Goal: Use online tool/utility: Utilize a website feature to perform a specific function

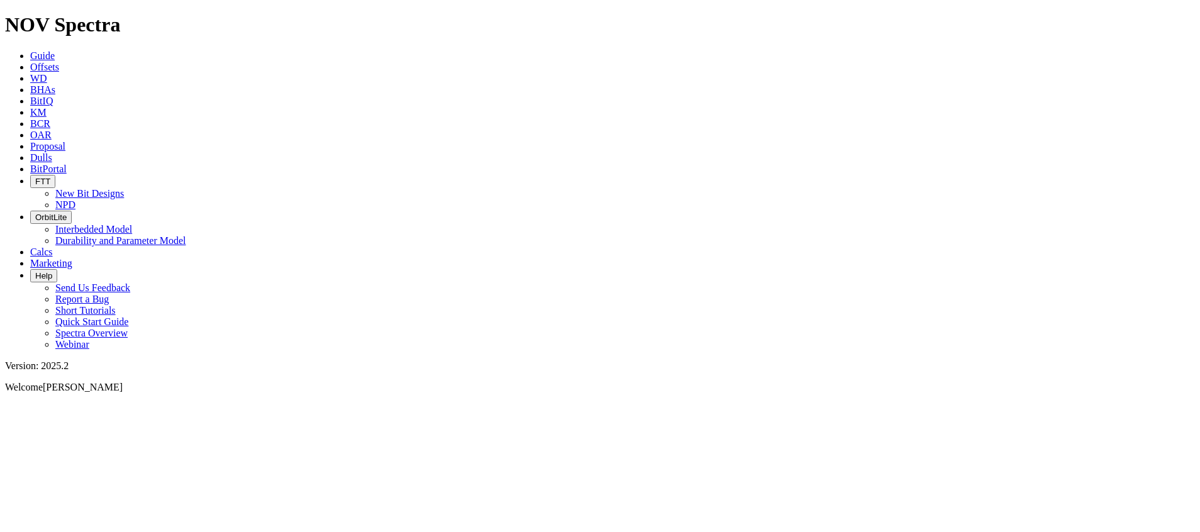
click at [53, 96] on span "BitIQ" at bounding box center [41, 101] width 23 height 11
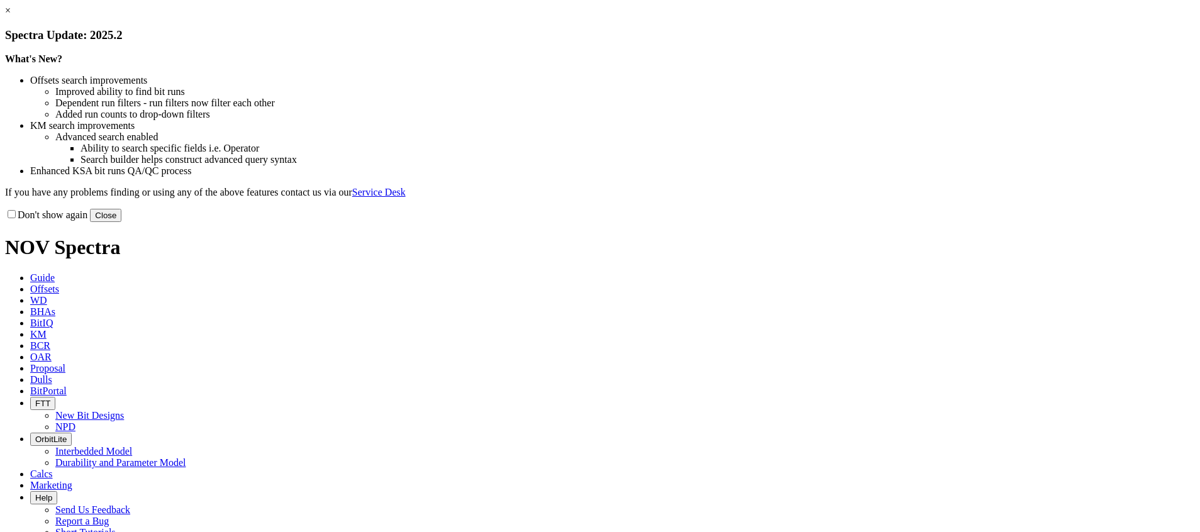
click at [121, 222] on button "Close" at bounding box center [105, 215] width 31 height 13
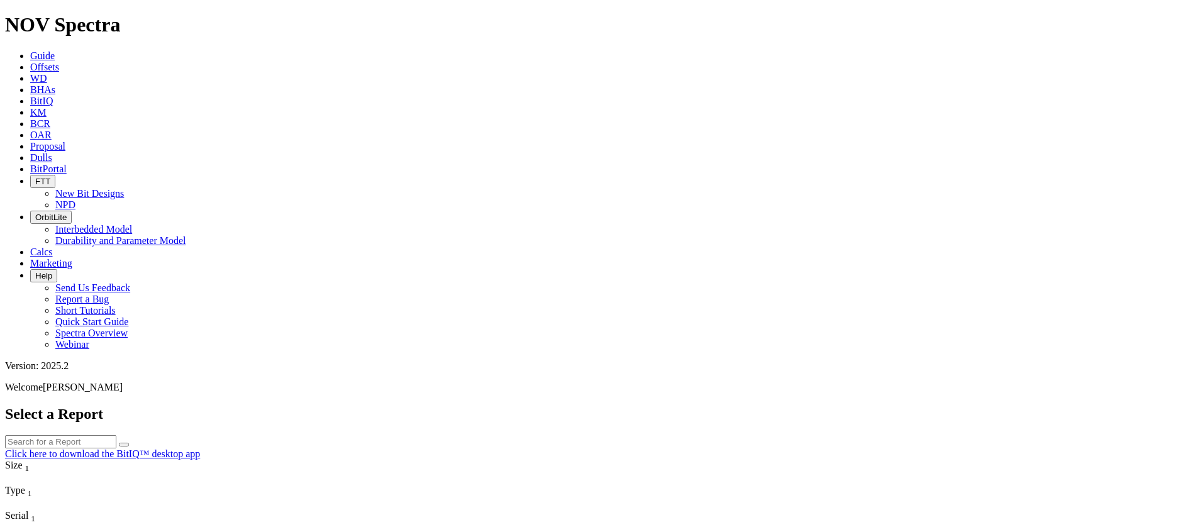
click at [55, 50] on span "Guide" at bounding box center [42, 55] width 25 height 11
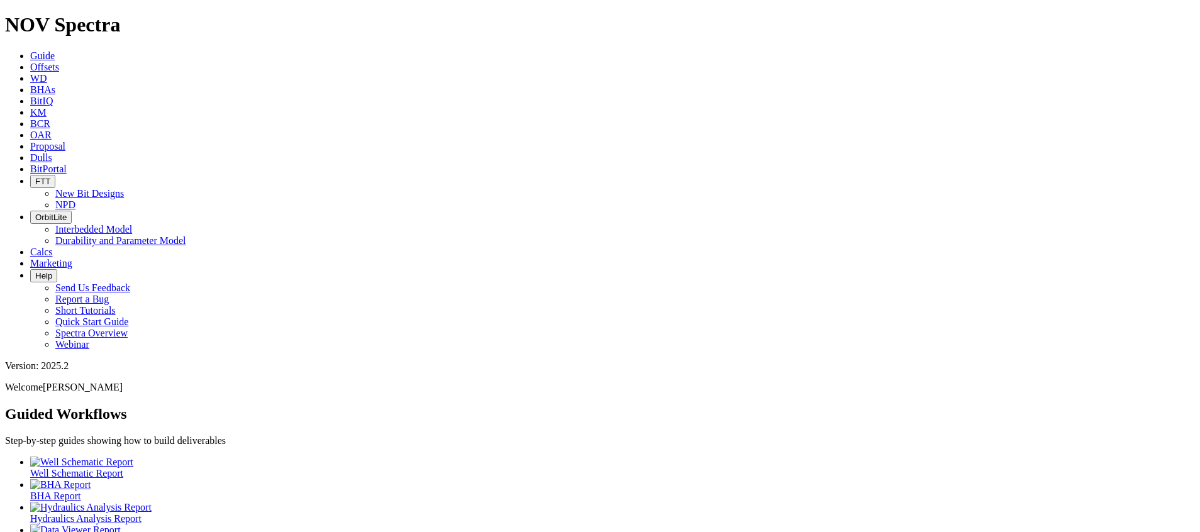
click at [53, 96] on span "BitIQ" at bounding box center [41, 101] width 23 height 11
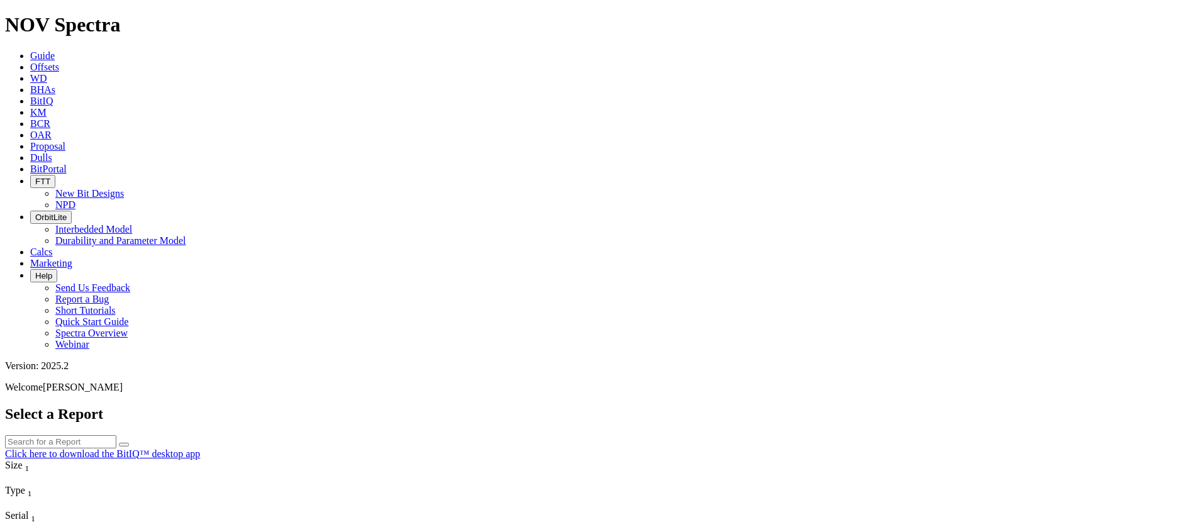
click at [116, 435] on input "text" at bounding box center [60, 441] width 111 height 13
type input "S320419"
click at [129, 443] on button "submit" at bounding box center [124, 445] width 10 height 4
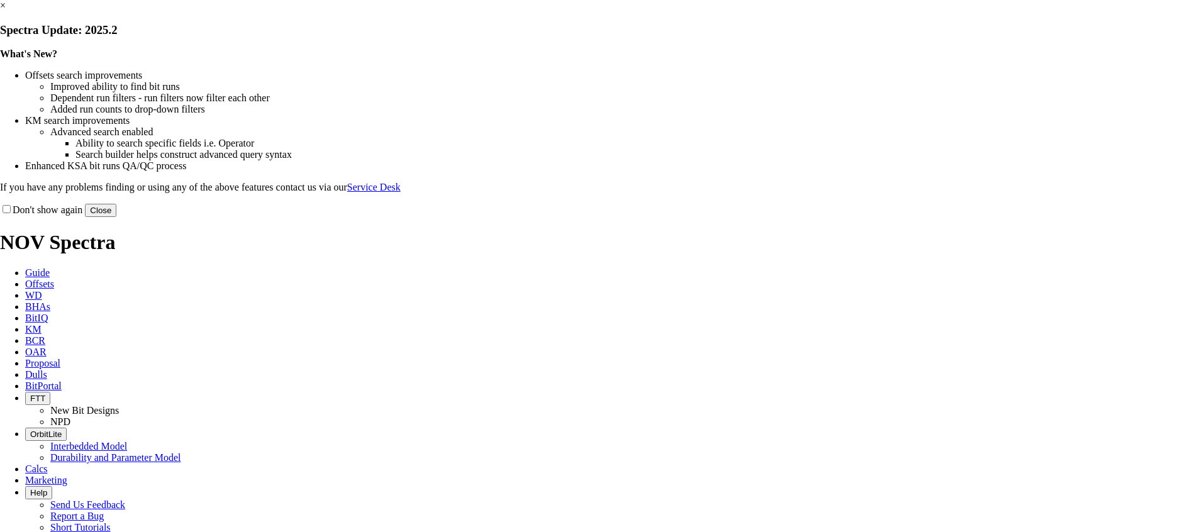
click at [116, 217] on button "Close" at bounding box center [100, 210] width 31 height 13
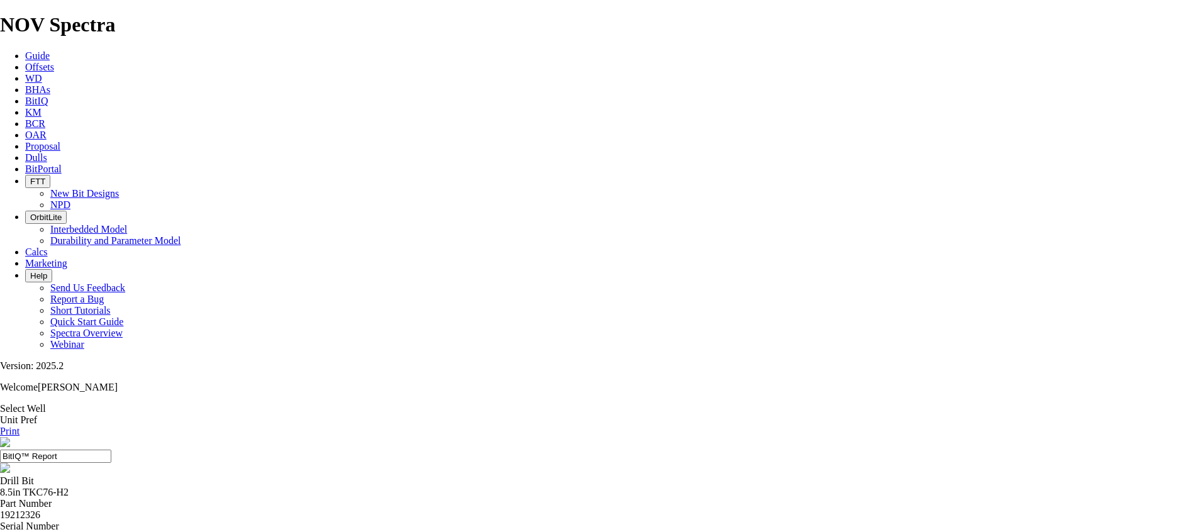
click at [111, 450] on input "BitIQ™ Report" at bounding box center [55, 456] width 111 height 13
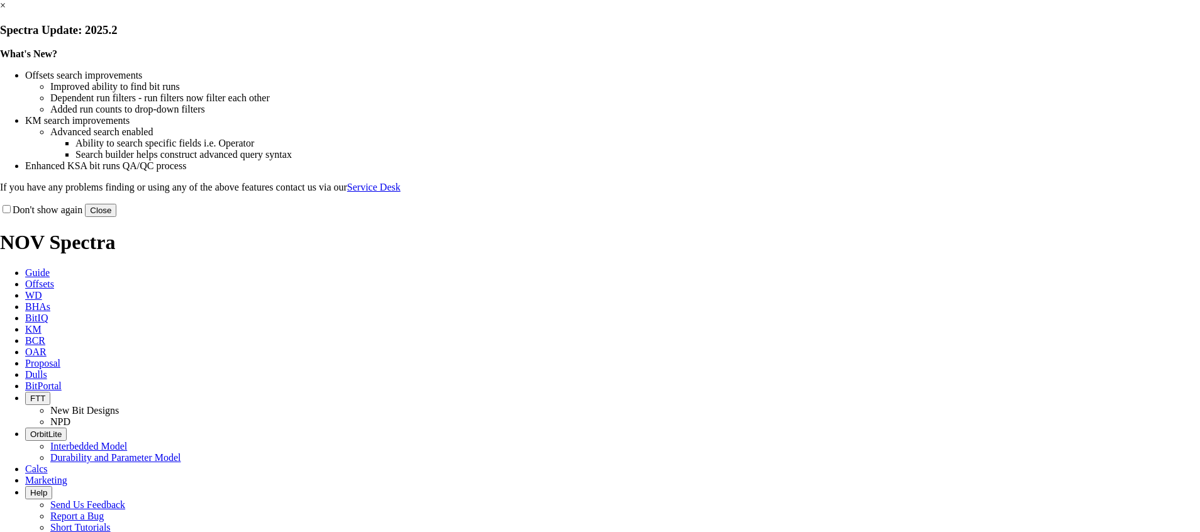
click at [116, 217] on button "Close" at bounding box center [100, 210] width 31 height 13
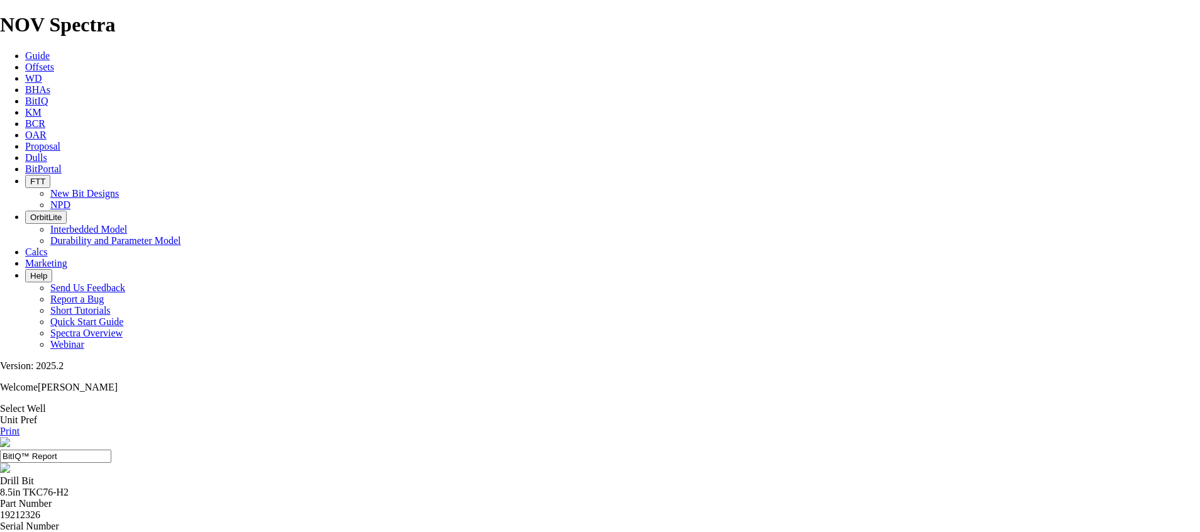
scroll to position [192, 0]
click at [19, 426] on link "Print" at bounding box center [9, 431] width 19 height 11
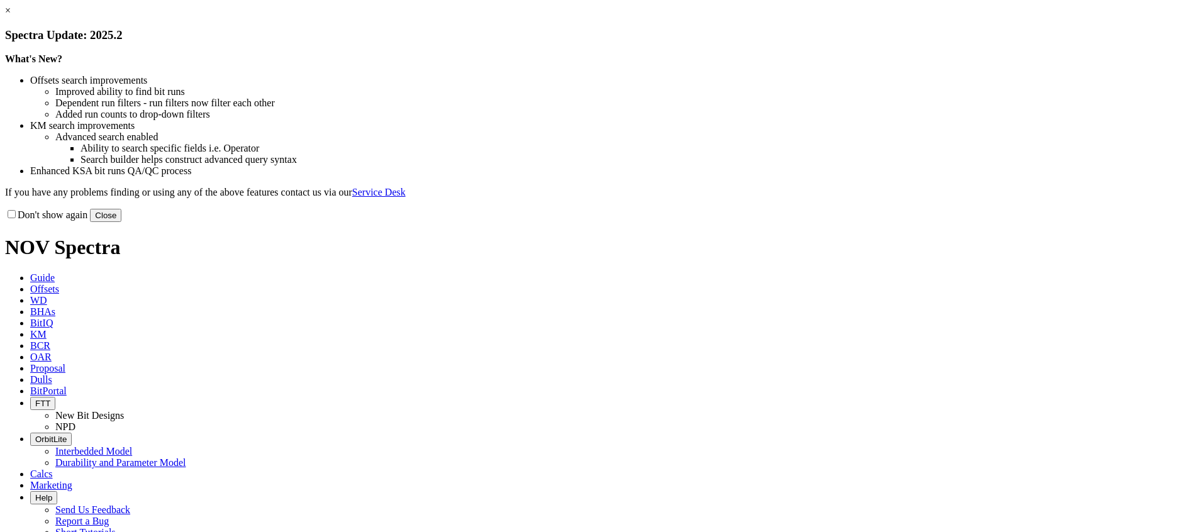
click at [121, 222] on button "Close" at bounding box center [105, 215] width 31 height 13
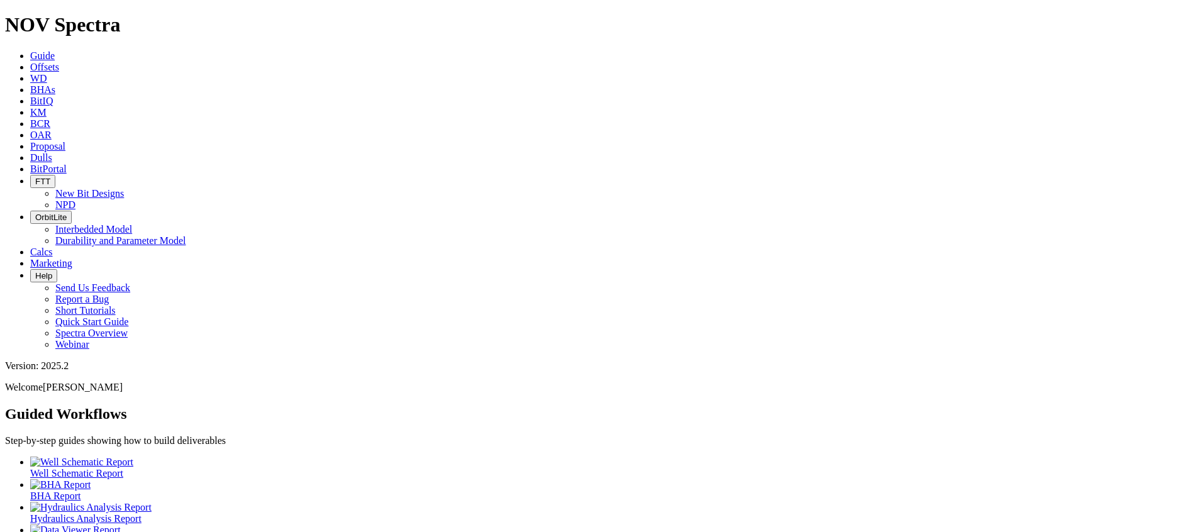
click at [53, 96] on span "BitIQ" at bounding box center [41, 101] width 23 height 11
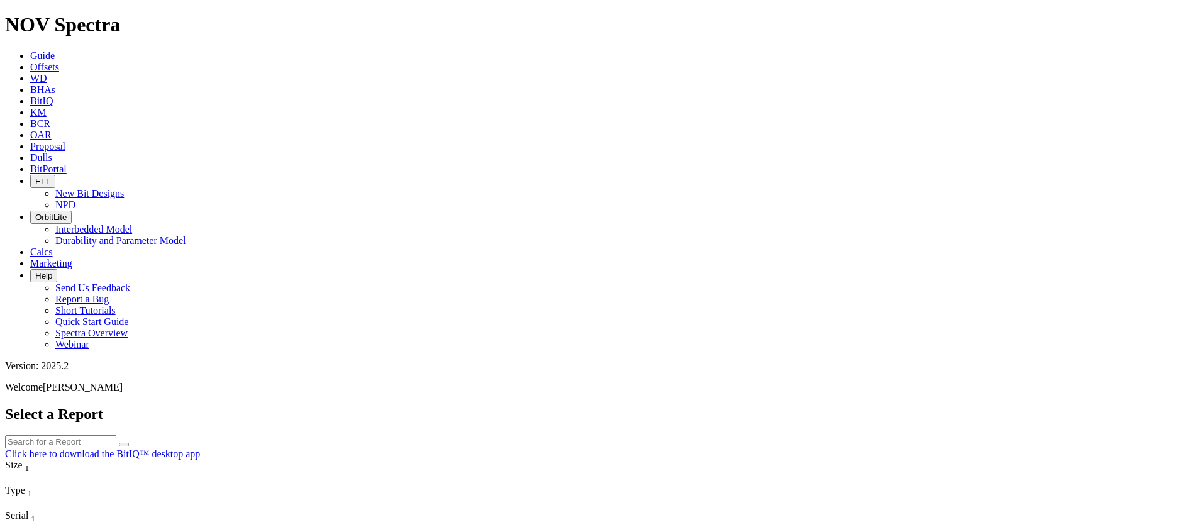
click at [116, 435] on input "text" at bounding box center [60, 441] width 111 height 13
paste input "We have uploaded the sensor data twice, but it is still not appearing on Spectr…"
type input "We have uploaded the sensor data twice, but it is still not appearing on Spectr…"
type input "S320419"
click at [119, 443] on button "submit" at bounding box center [124, 445] width 10 height 4
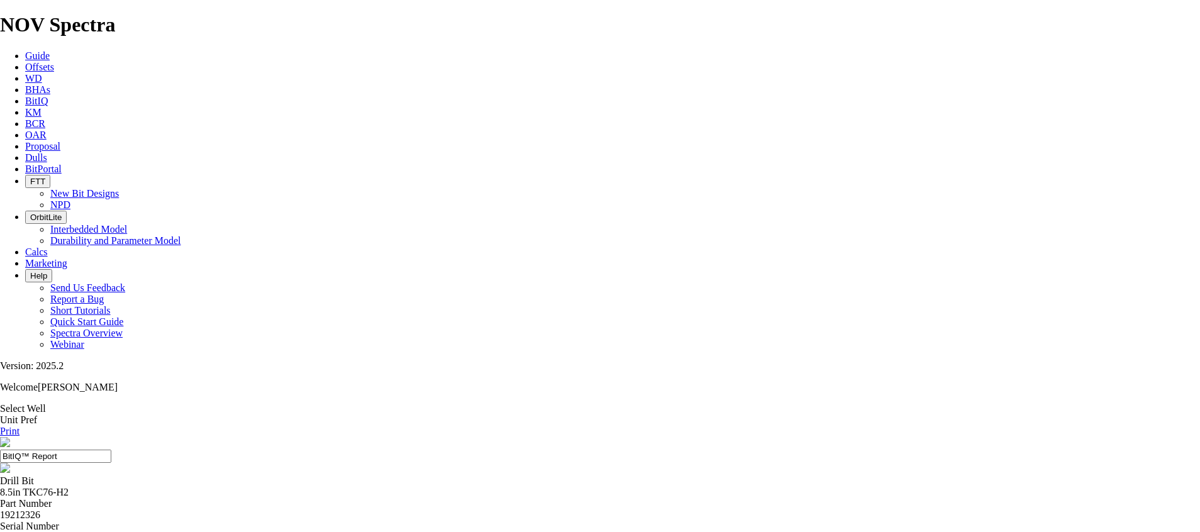
click at [111, 450] on input "BitIQ™ Report" at bounding box center [55, 456] width 111 height 13
drag, startPoint x: 550, startPoint y: 88, endPoint x: 543, endPoint y: 88, distance: 6.9
click at [111, 450] on input "8.5" - BitIQ™ Report" at bounding box center [55, 456] width 111 height 13
click at [111, 450] on input "8.5" - BitIQ™ Report_" at bounding box center [55, 456] width 111 height 13
paste input "1819/7-1"
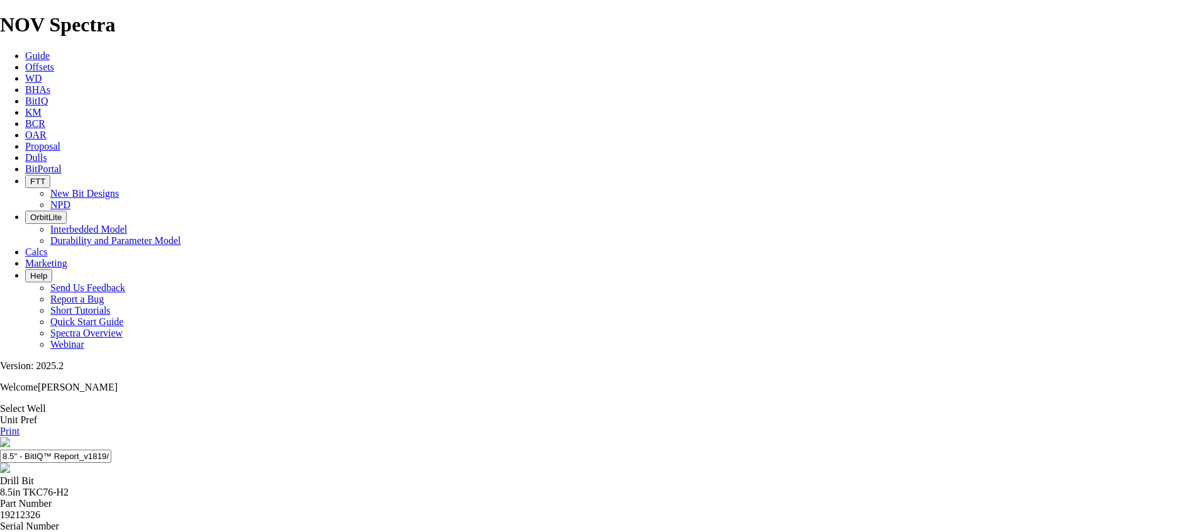
click at [111, 450] on input "8.5" - BitIQ™ Report_v1819/7-1" at bounding box center [55, 456] width 111 height 13
type input "8.5" - BitIQ™ Report_ 1819/7-1"
click at [0, 403] on icon at bounding box center [0, 408] width 0 height 11
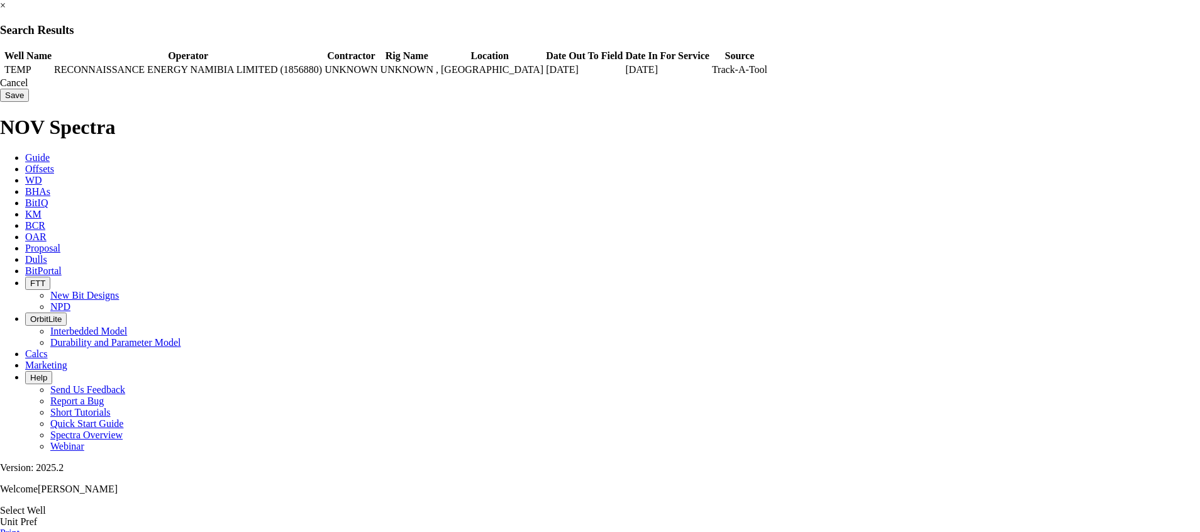
click at [2, 70] on span at bounding box center [2, 70] width 0 height 0
click at [29, 99] on input "Save" at bounding box center [14, 95] width 29 height 13
